Goal: Navigation & Orientation: Find specific page/section

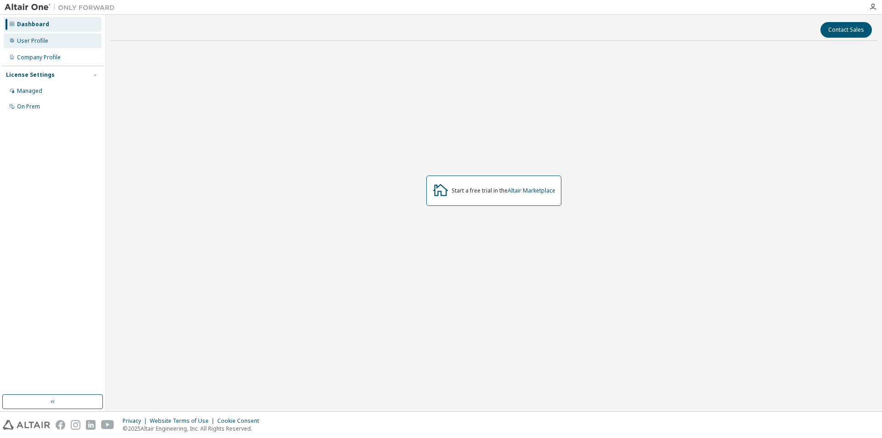
click at [40, 36] on div "User Profile" at bounding box center [53, 41] width 98 height 15
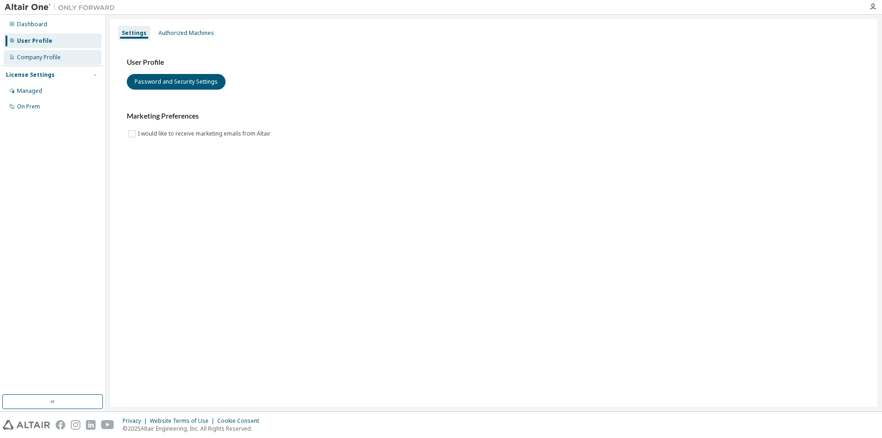
click at [55, 55] on div "Company Profile" at bounding box center [39, 57] width 44 height 7
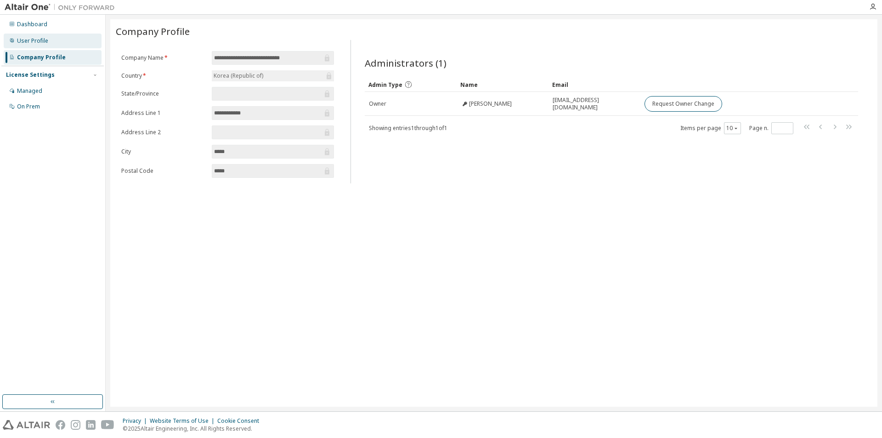
click at [30, 39] on div "User Profile" at bounding box center [32, 40] width 31 height 7
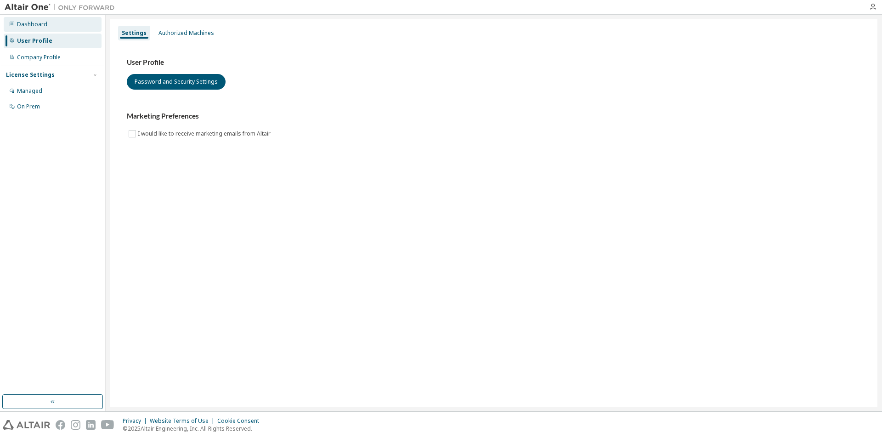
click at [34, 22] on div "Dashboard" at bounding box center [32, 24] width 30 height 7
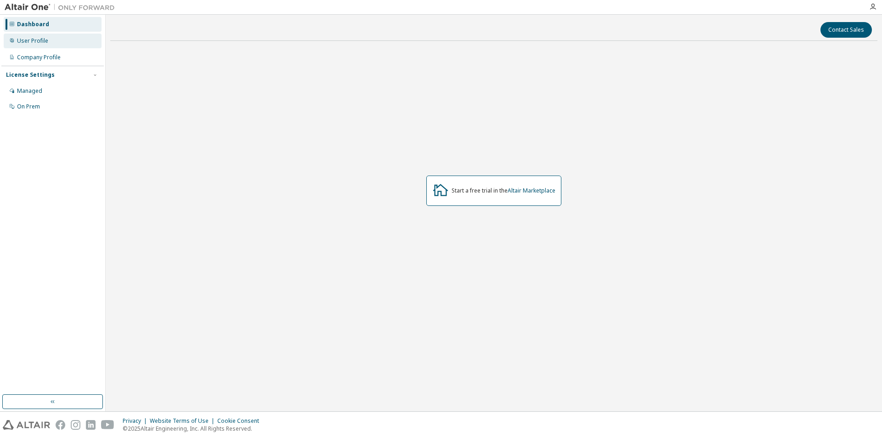
click at [38, 39] on div "User Profile" at bounding box center [32, 40] width 31 height 7
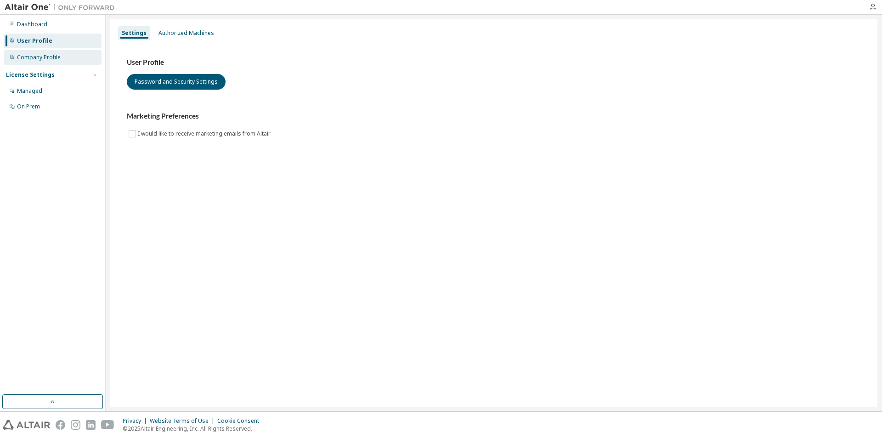
click at [39, 54] on div "Company Profile" at bounding box center [39, 57] width 44 height 7
